Goal: Understand process/instructions

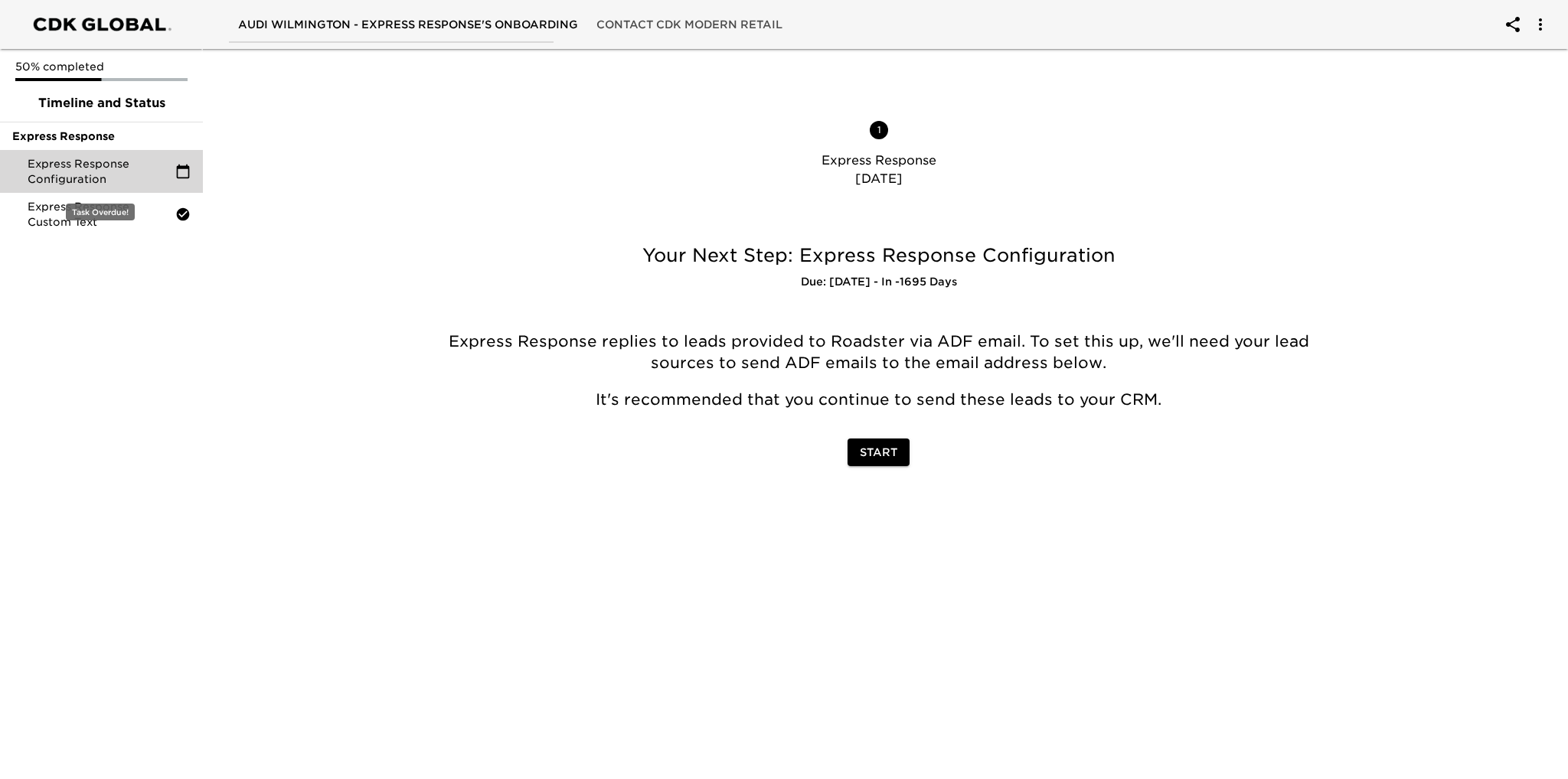
click at [61, 168] on span "Express Response Configuration" at bounding box center [101, 171] width 148 height 31
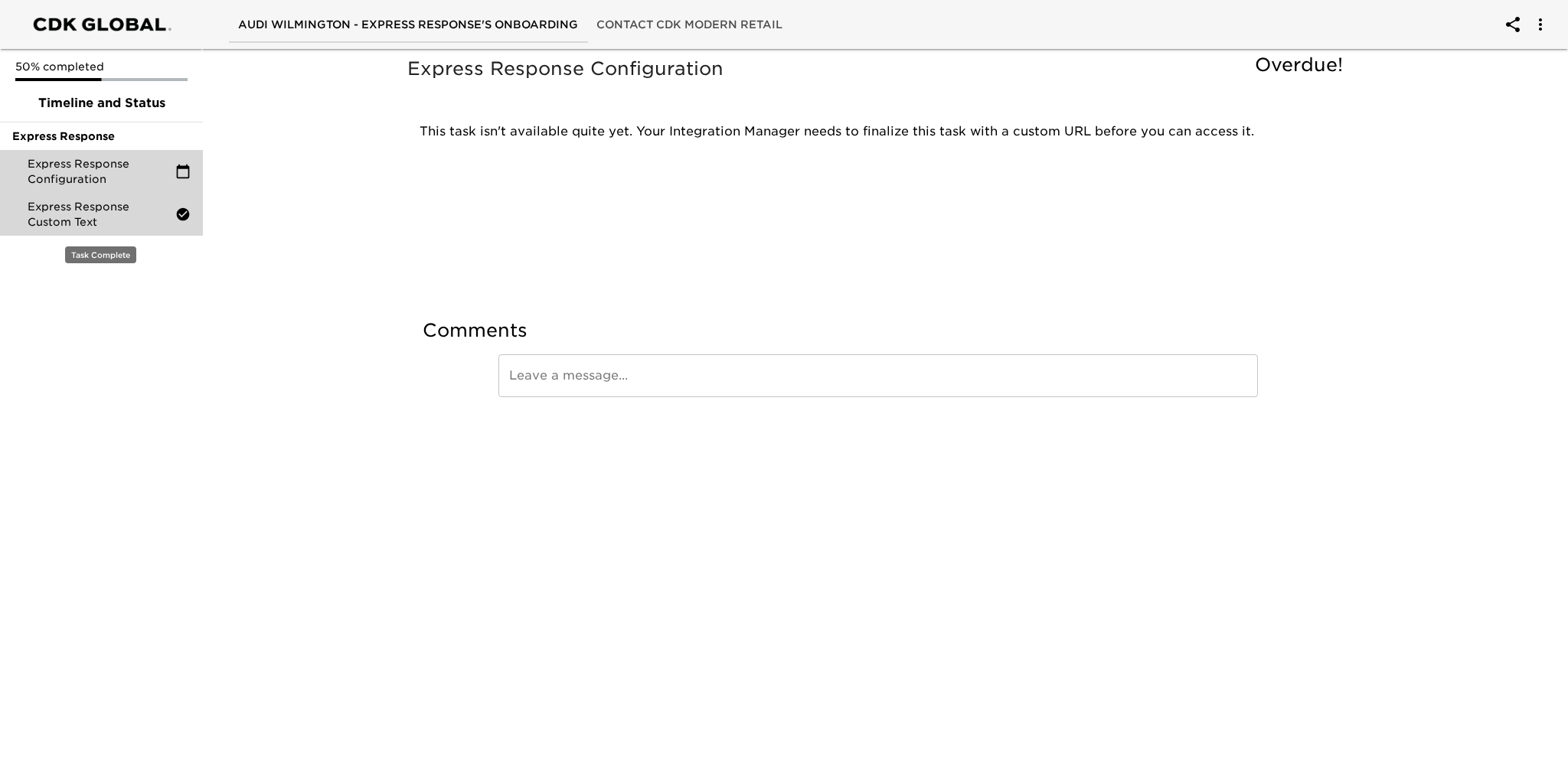
click at [65, 218] on span "Express Response Custom Text" at bounding box center [101, 215] width 148 height 31
